Goal: Information Seeking & Learning: Understand process/instructions

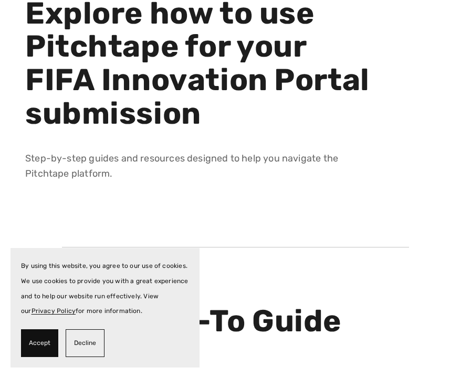
click at [74, 347] on span "Decline" at bounding box center [85, 343] width 22 height 15
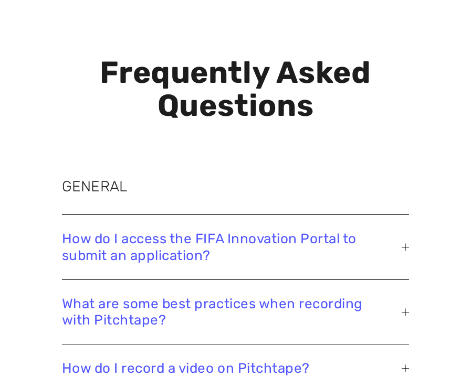
scroll to position [1784, 0]
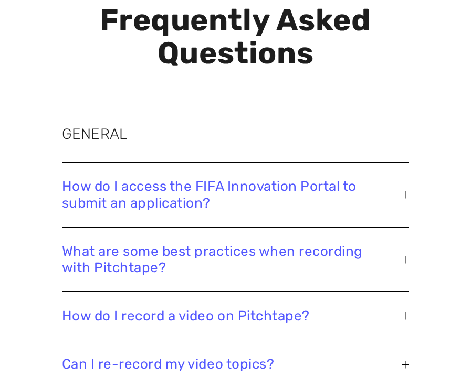
click at [406, 256] on div at bounding box center [404, 259] width 7 height 7
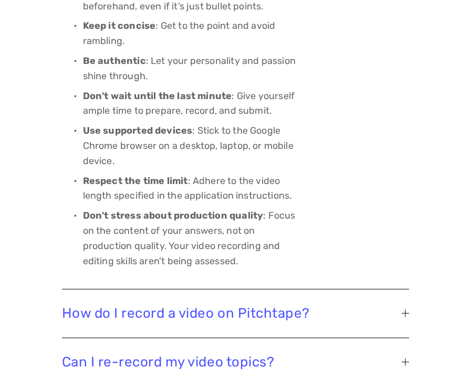
scroll to position [2151, 0]
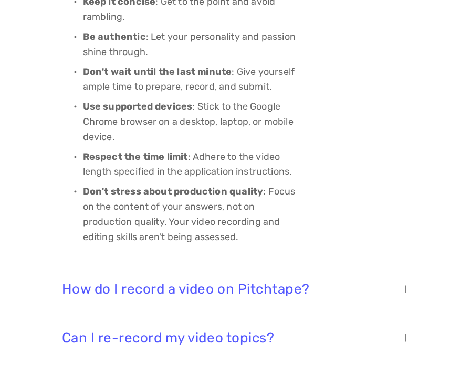
click at [406, 286] on div at bounding box center [404, 289] width 7 height 7
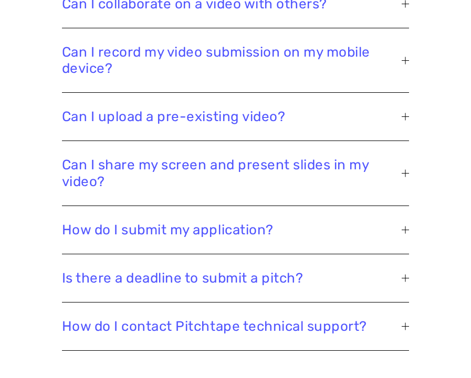
scroll to position [2309, 0]
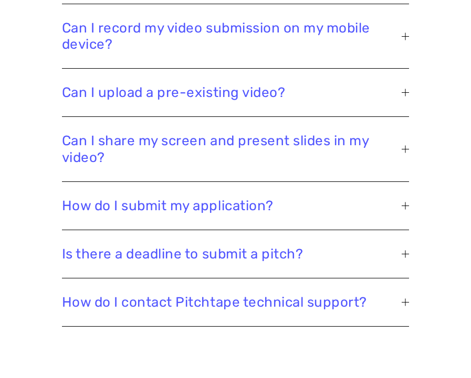
click at [406, 186] on button "How do I submit my application?" at bounding box center [235, 206] width 347 height 48
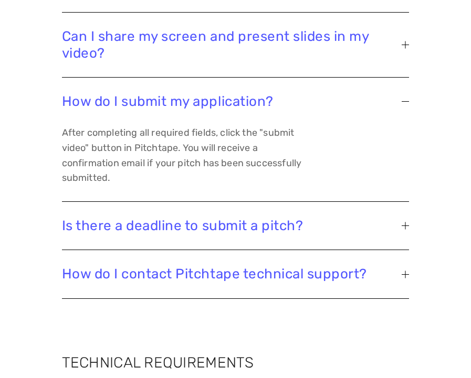
scroll to position [2322, 0]
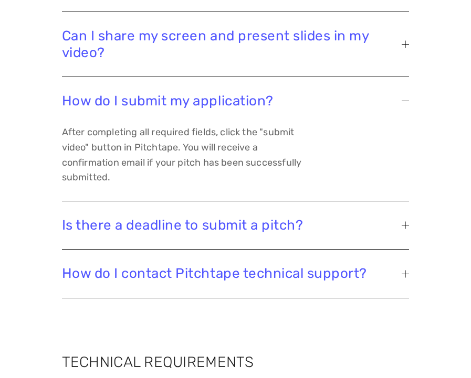
click at [403, 222] on div at bounding box center [404, 225] width 7 height 7
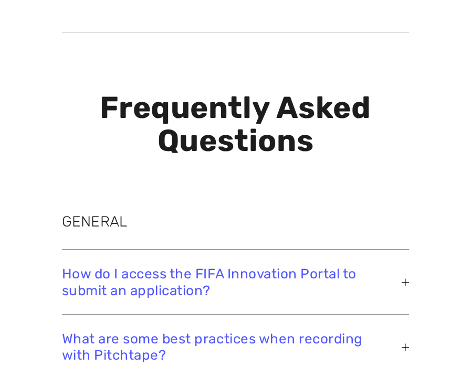
scroll to position [1693, 0]
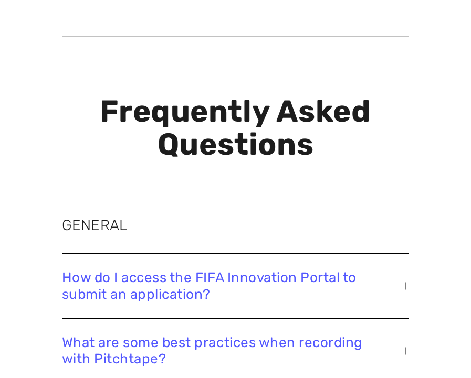
click at [214, 270] on span "How do I access the FIFA Innovation Portal to submit an application?" at bounding box center [232, 286] width 340 height 33
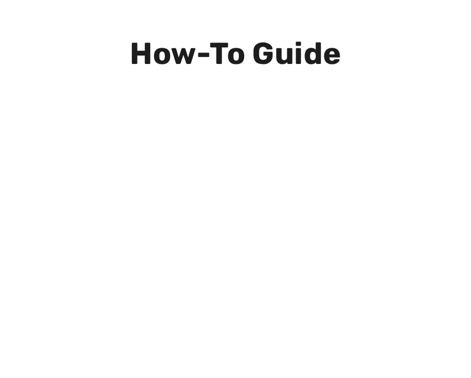
scroll to position [486, 0]
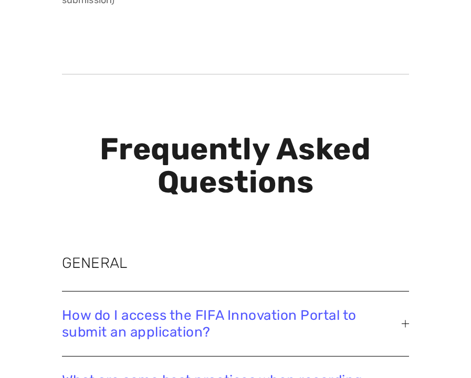
scroll to position [1627, 0]
